Goal: Navigation & Orientation: Find specific page/section

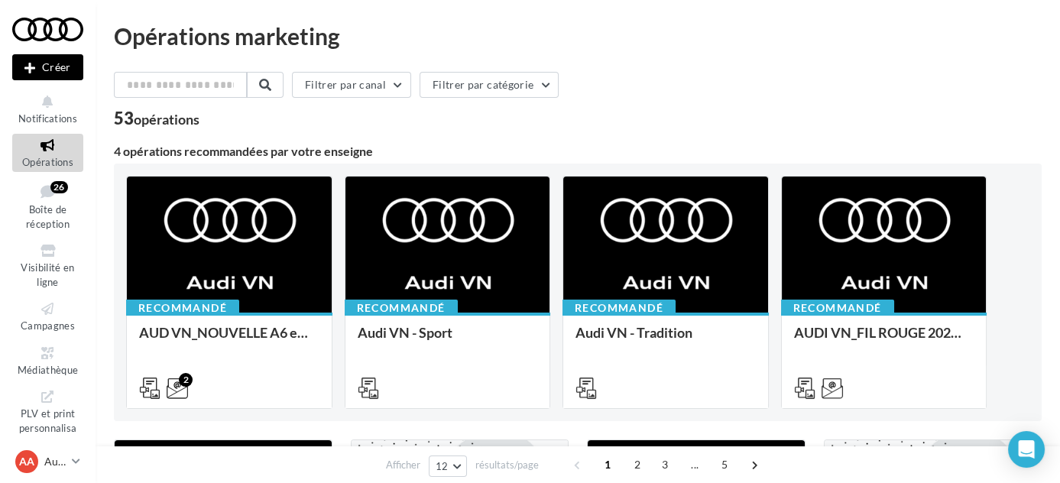
click at [673, 78] on div "Filtrer par canal Filtrer par catégorie" at bounding box center [578, 88] width 928 height 32
click at [649, 101] on div "Filtrer par canal Filtrer par catégorie" at bounding box center [578, 88] width 928 height 32
click at [653, 97] on div "Filtrer par canal Filtrer par catégorie" at bounding box center [578, 88] width 928 height 32
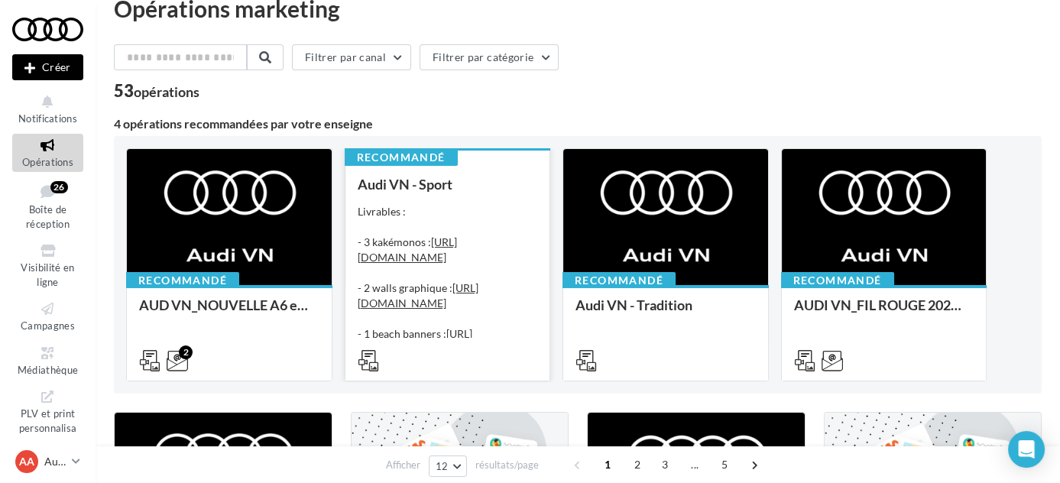
scroll to position [27, 0]
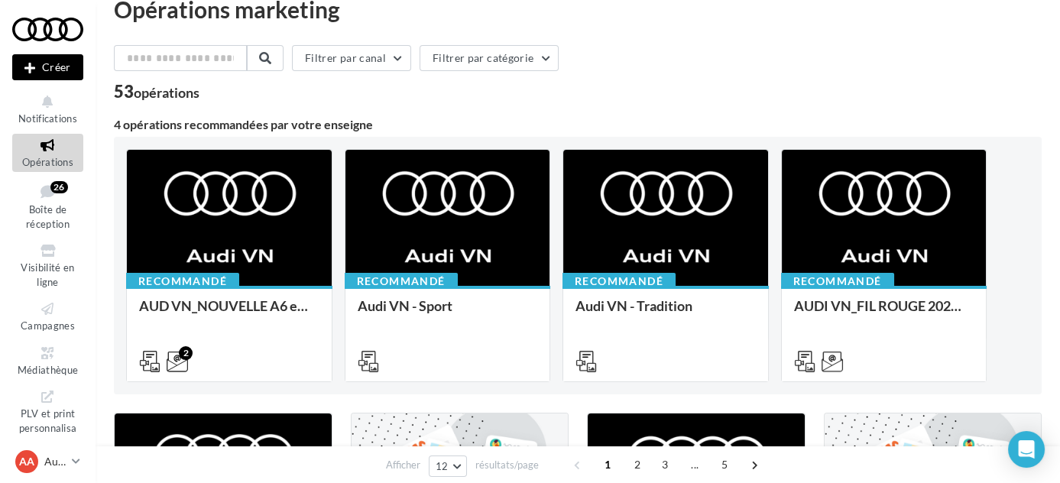
click at [756, 85] on div "53 opérations" at bounding box center [578, 93] width 928 height 20
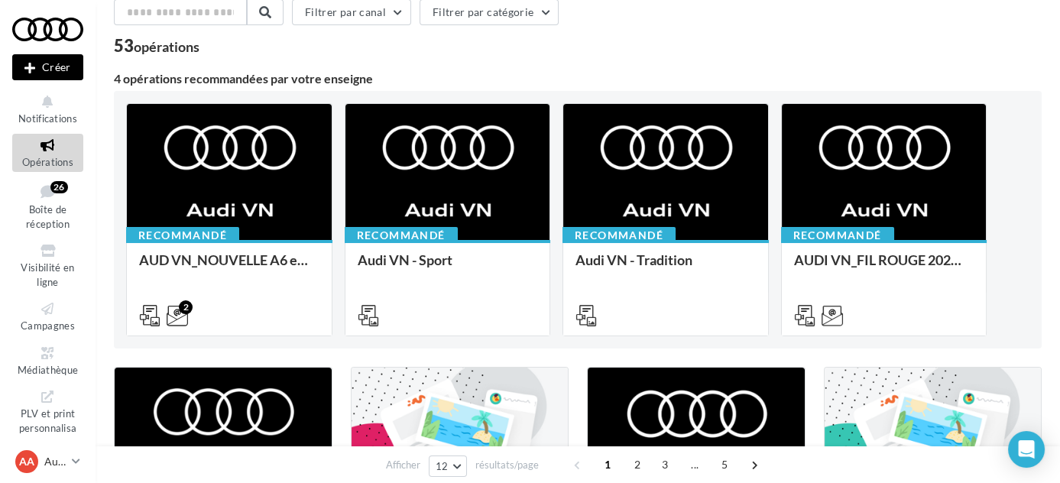
scroll to position [72, 0]
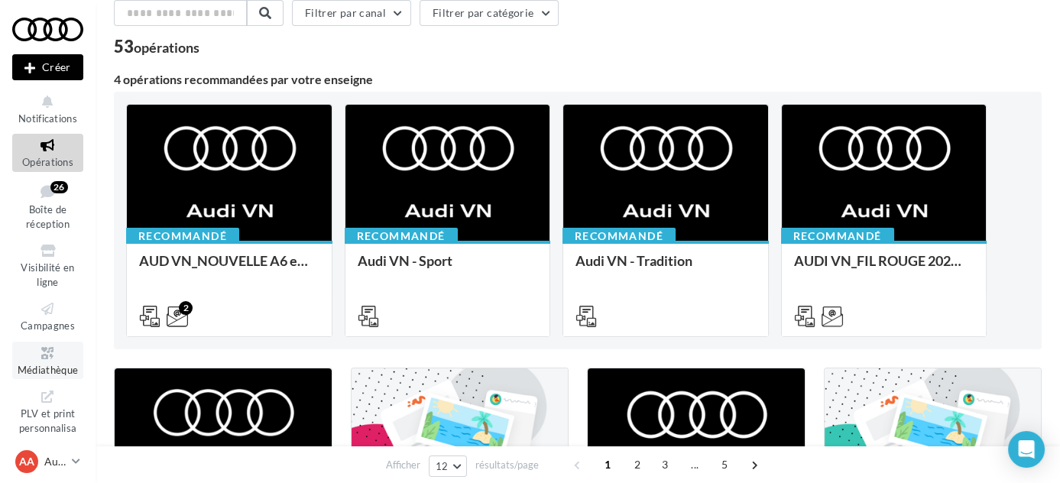
click at [34, 350] on icon at bounding box center [48, 354] width 62 height 18
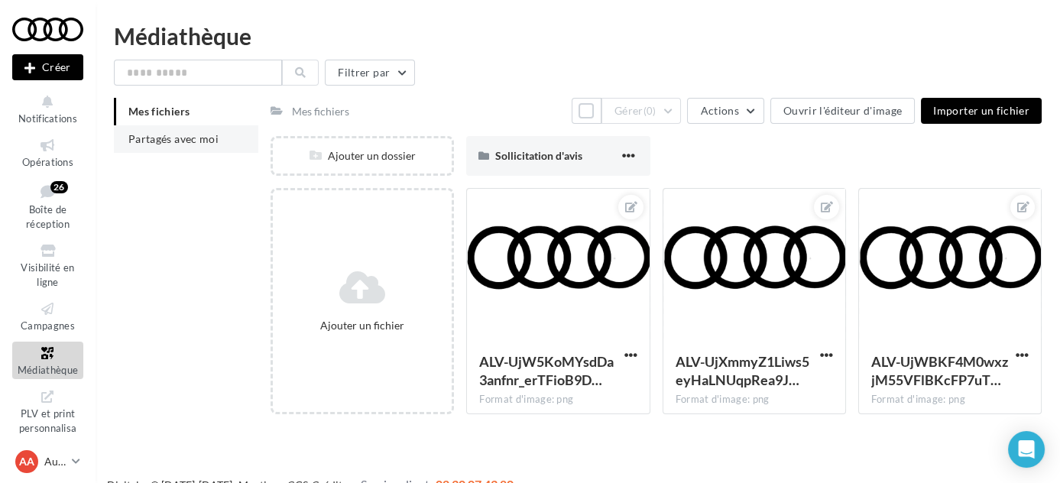
click at [193, 136] on span "Partagés avec moi" at bounding box center [173, 138] width 90 height 13
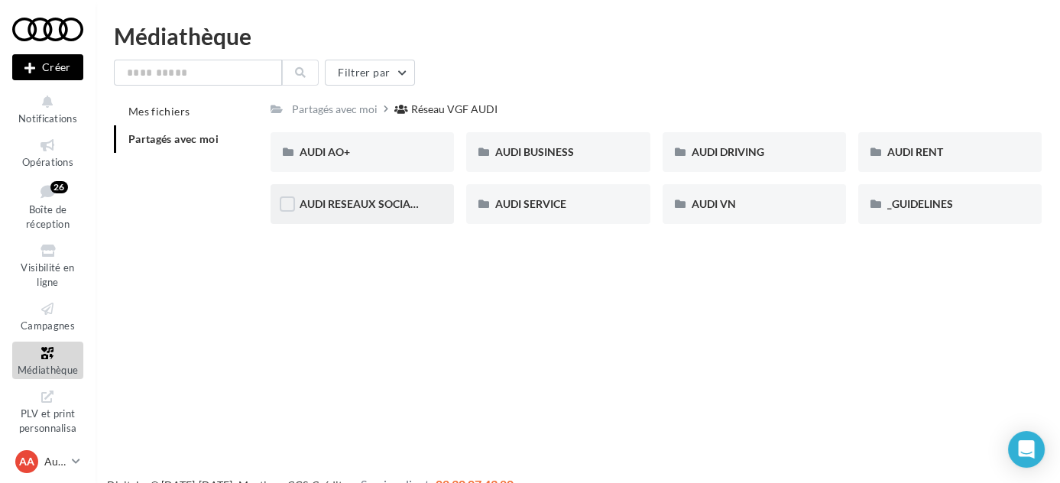
click at [417, 193] on div "AUDI RESEAUX SOCIAUX" at bounding box center [361, 204] width 183 height 40
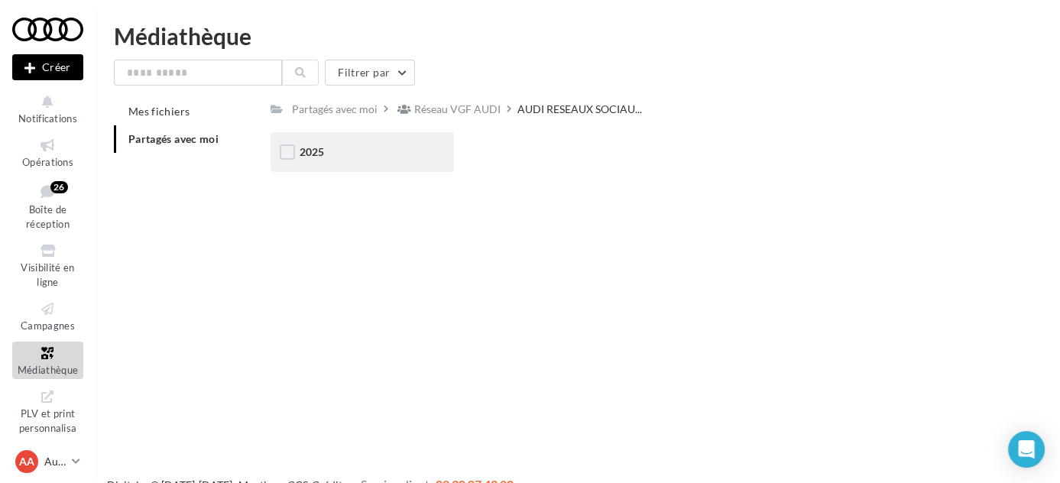
click at [358, 155] on div "2025" at bounding box center [361, 151] width 125 height 15
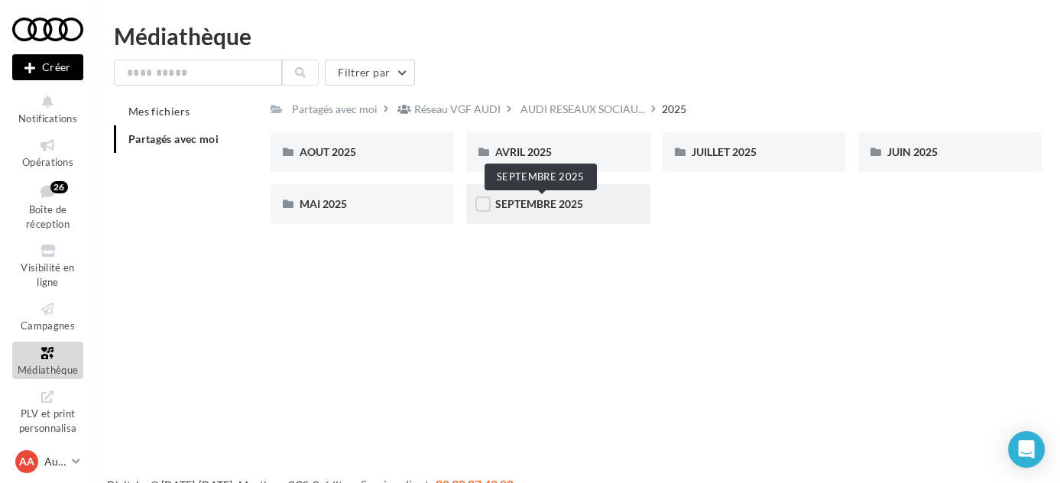
click at [521, 203] on span "SEPTEMBRE 2025" at bounding box center [539, 203] width 88 height 13
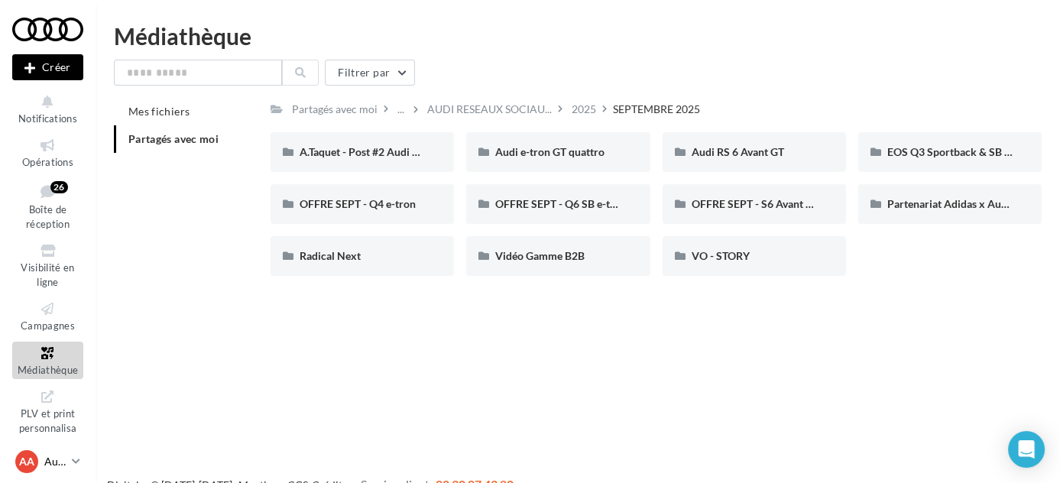
click at [44, 458] on p "Audi ALBI" at bounding box center [54, 461] width 21 height 15
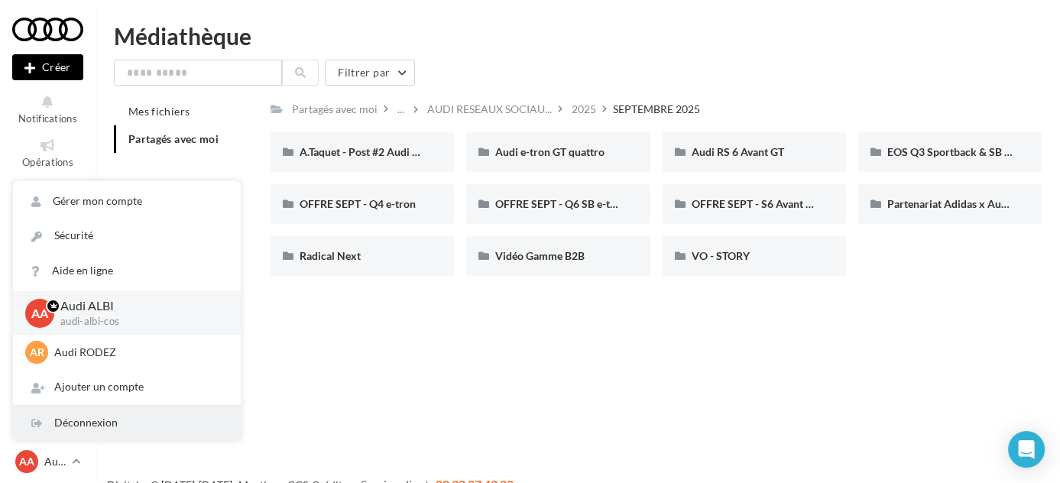
click at [79, 429] on div "Déconnexion" at bounding box center [127, 423] width 228 height 34
